Goal: Task Accomplishment & Management: Manage account settings

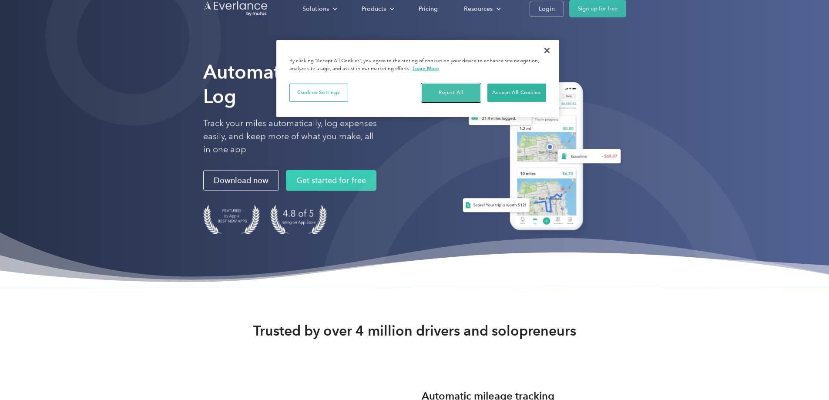
click at [447, 91] on button "Reject All" at bounding box center [451, 93] width 59 height 18
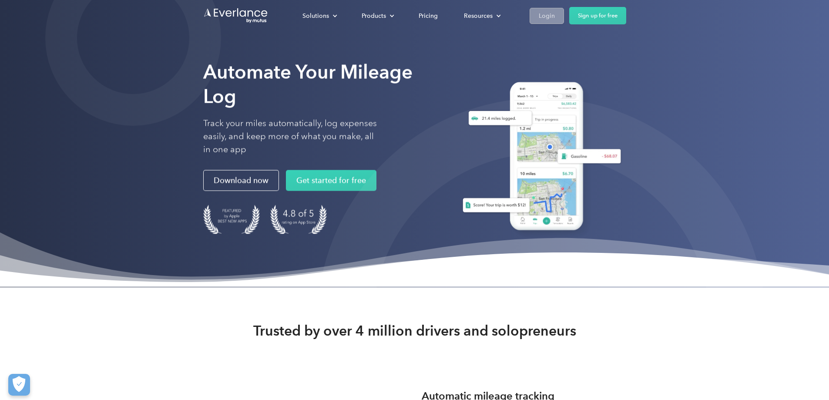
click at [555, 18] on div "Login" at bounding box center [547, 15] width 16 height 11
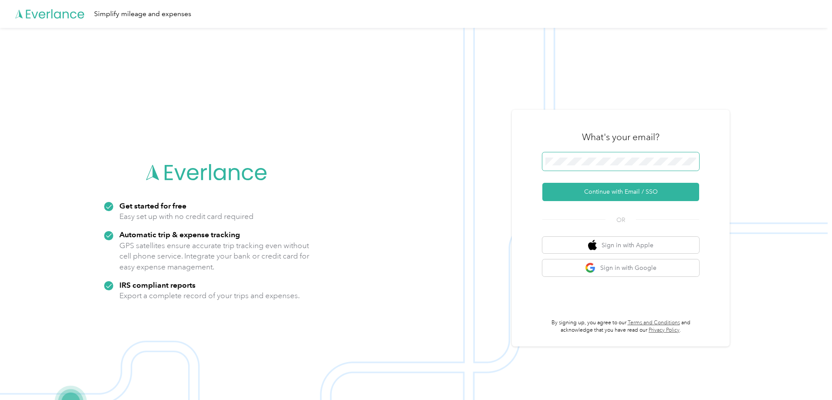
click at [607, 166] on span at bounding box center [620, 161] width 157 height 18
click at [580, 195] on button "Continue with Email / SSO" at bounding box center [620, 192] width 157 height 18
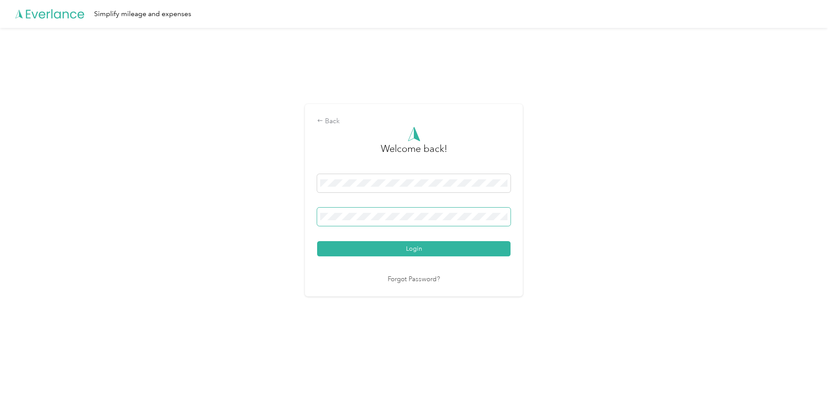
click at [317, 241] on button "Login" at bounding box center [413, 248] width 193 height 15
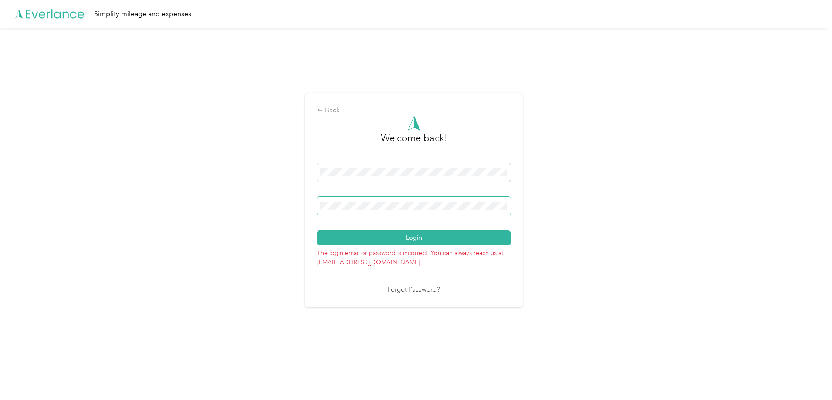
click at [317, 230] on button "Login" at bounding box center [413, 237] width 193 height 15
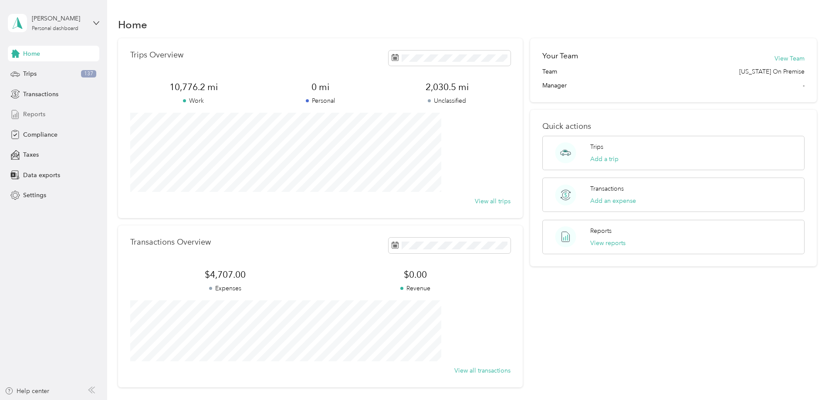
click at [33, 115] on span "Reports" at bounding box center [34, 114] width 22 height 9
